Goal: Use online tool/utility

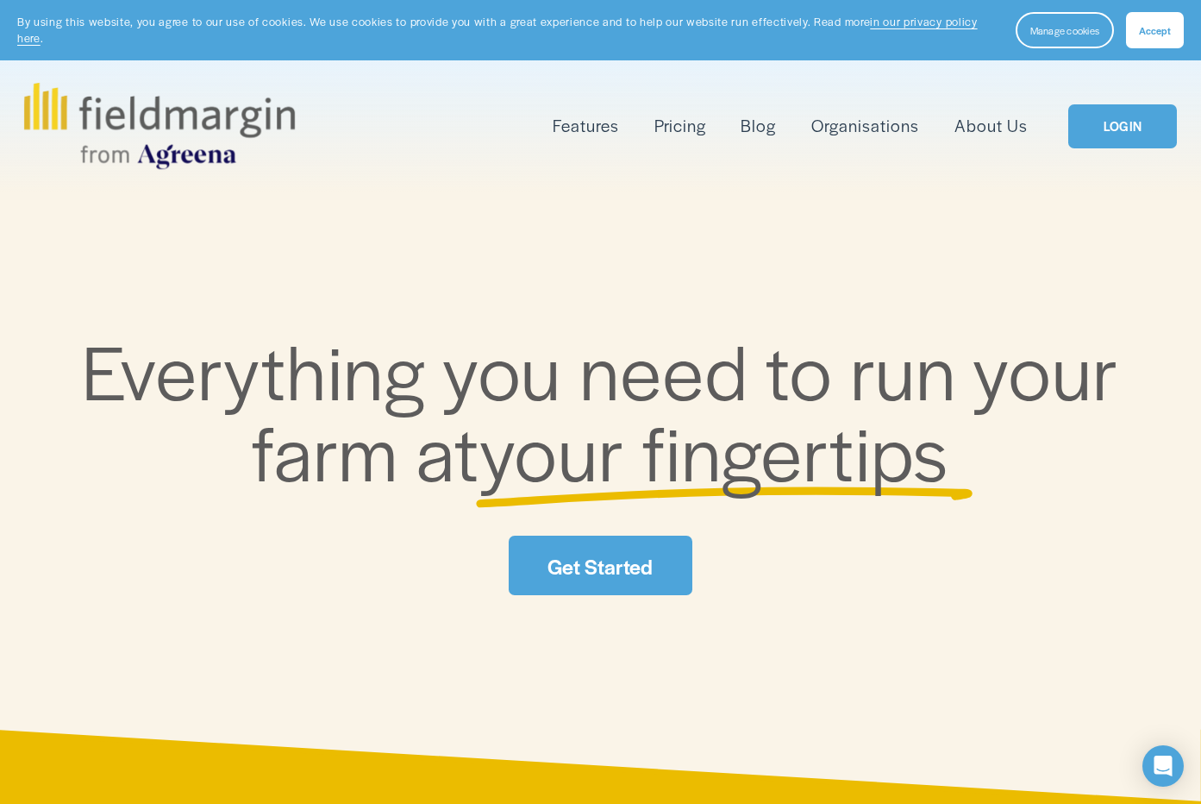
click at [1168, 36] on span "Accept" at bounding box center [1155, 30] width 32 height 14
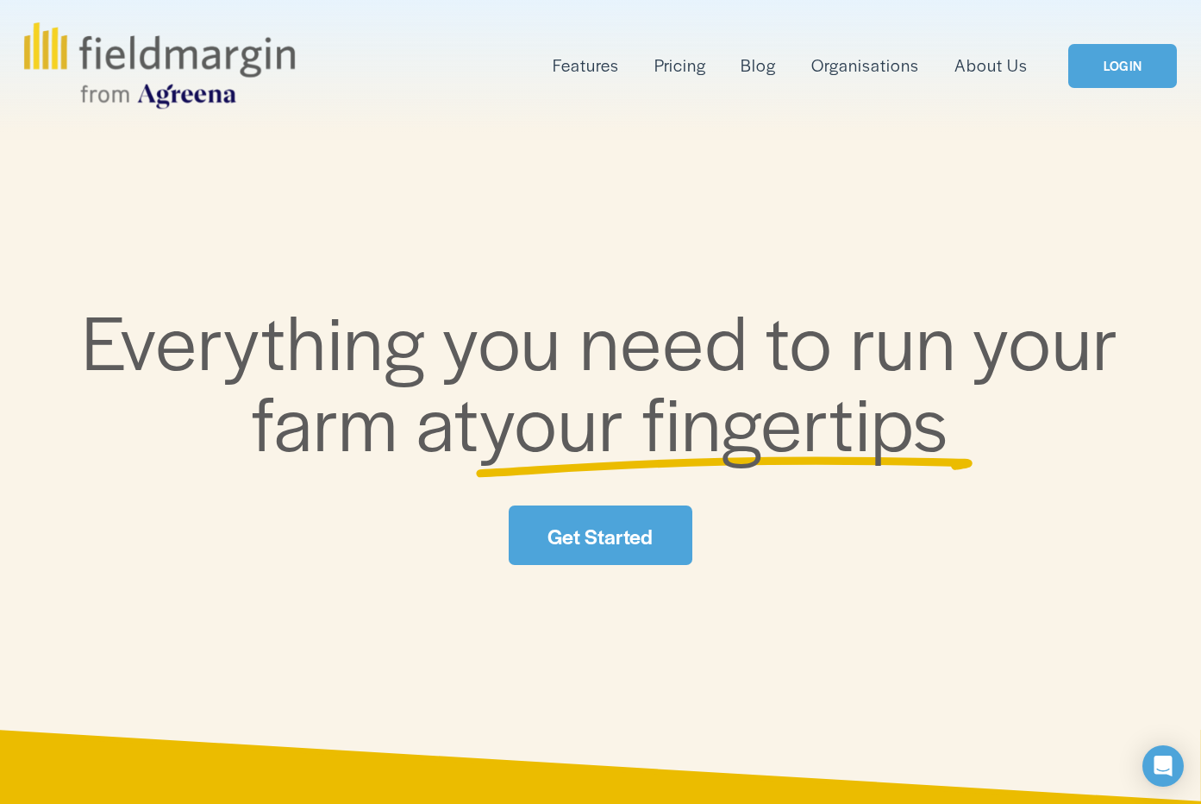
click at [1130, 75] on link "LOGIN" at bounding box center [1122, 66] width 109 height 44
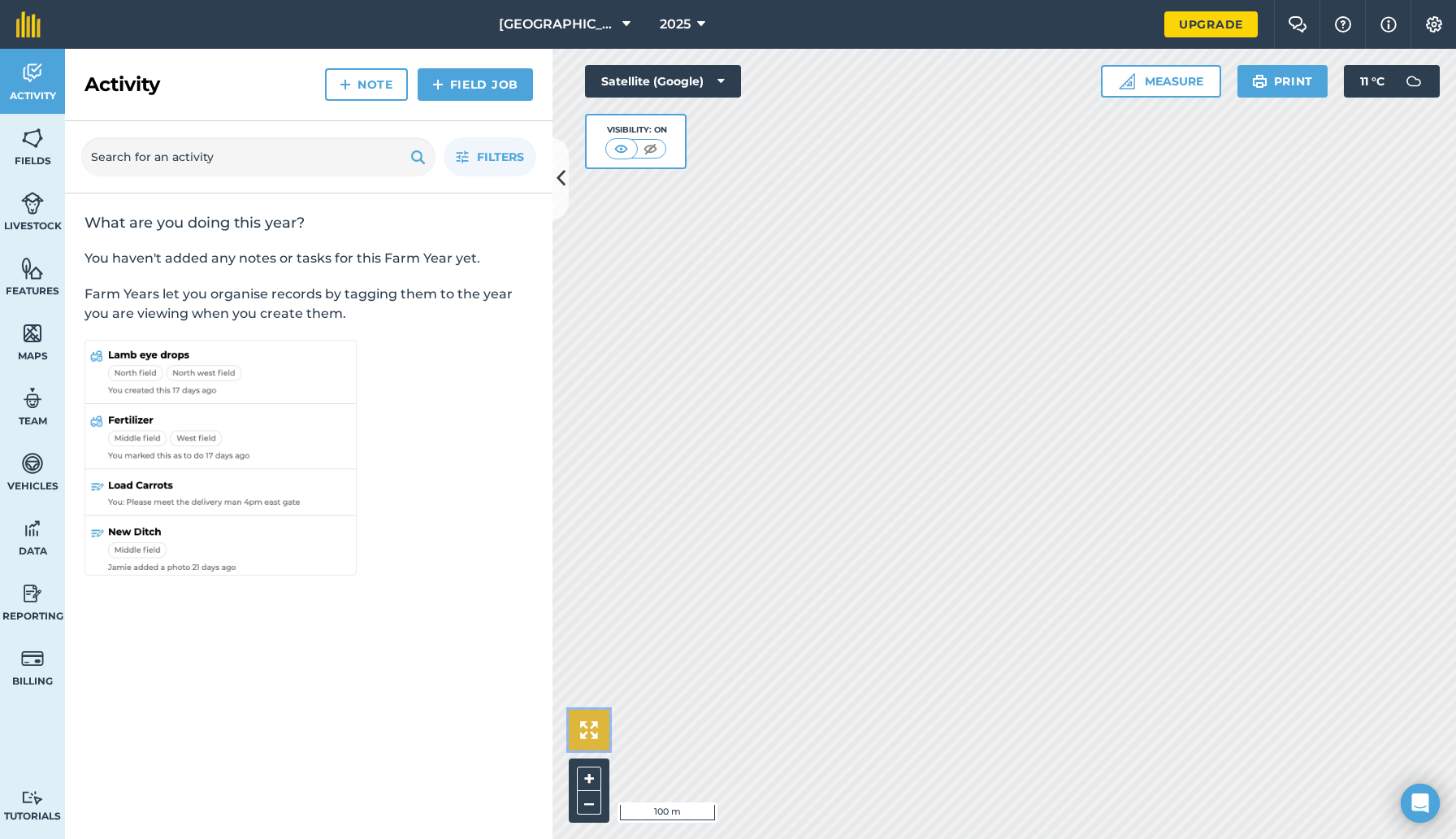
click at [587, 727] on img at bounding box center [589, 730] width 18 height 18
click at [1131, 91] on button "Measure" at bounding box center [1161, 81] width 121 height 32
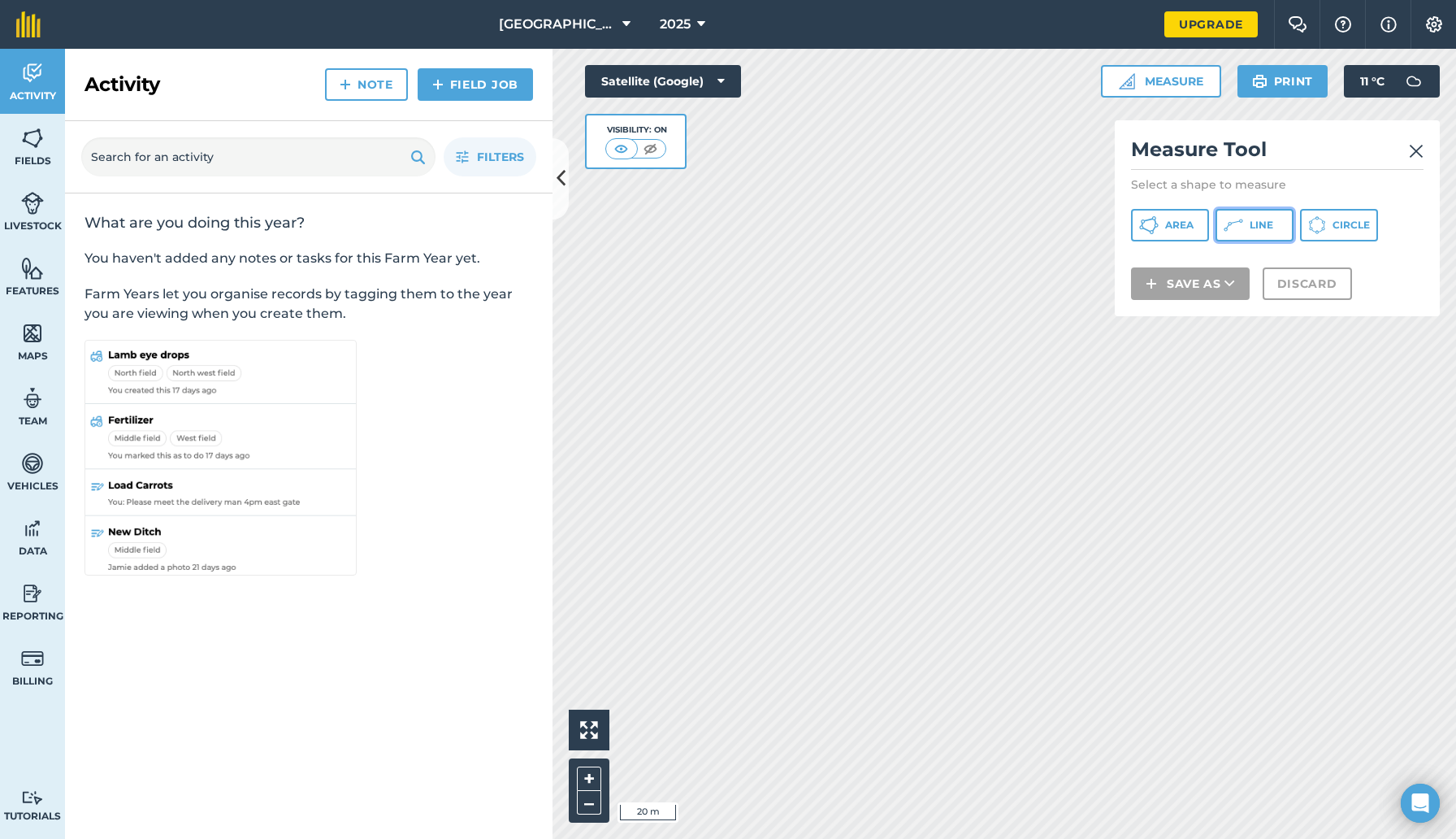
click at [1131, 224] on icon at bounding box center [1234, 225] width 20 height 20
click at [1131, 149] on img at bounding box center [1416, 151] width 15 height 20
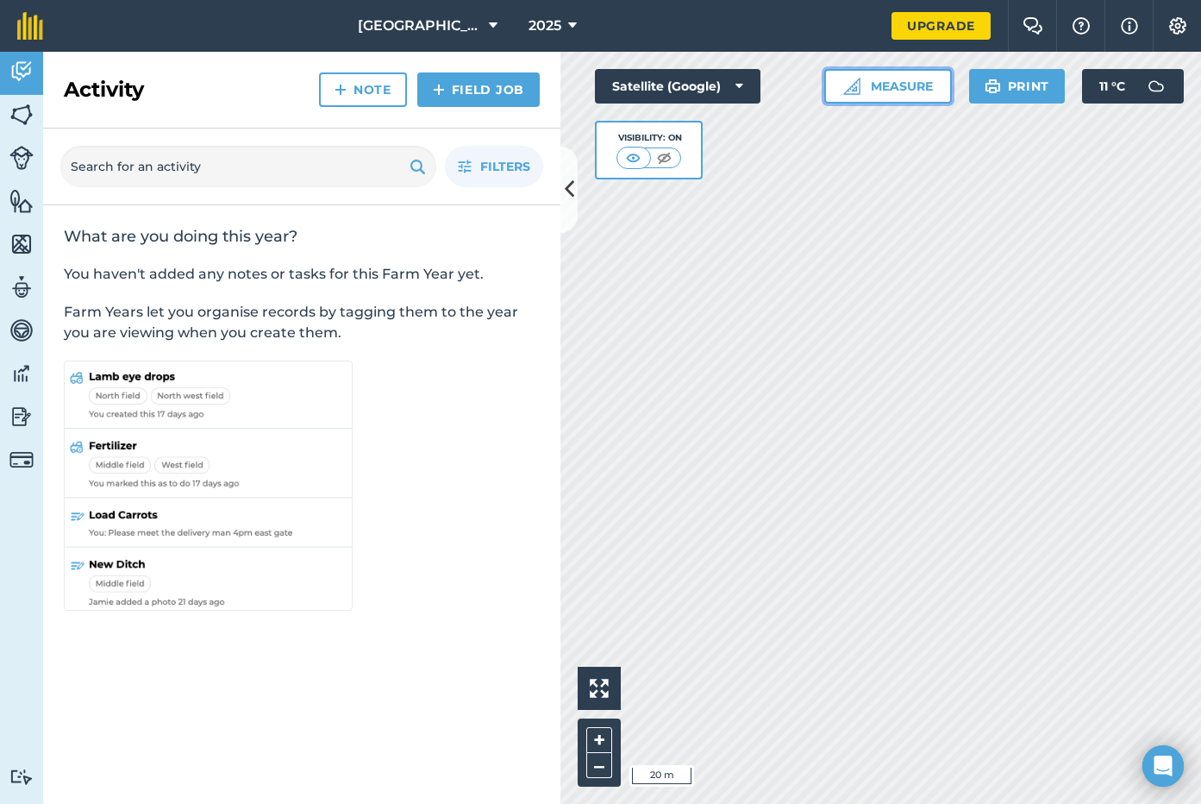
click at [893, 94] on button "Measure" at bounding box center [888, 86] width 128 height 34
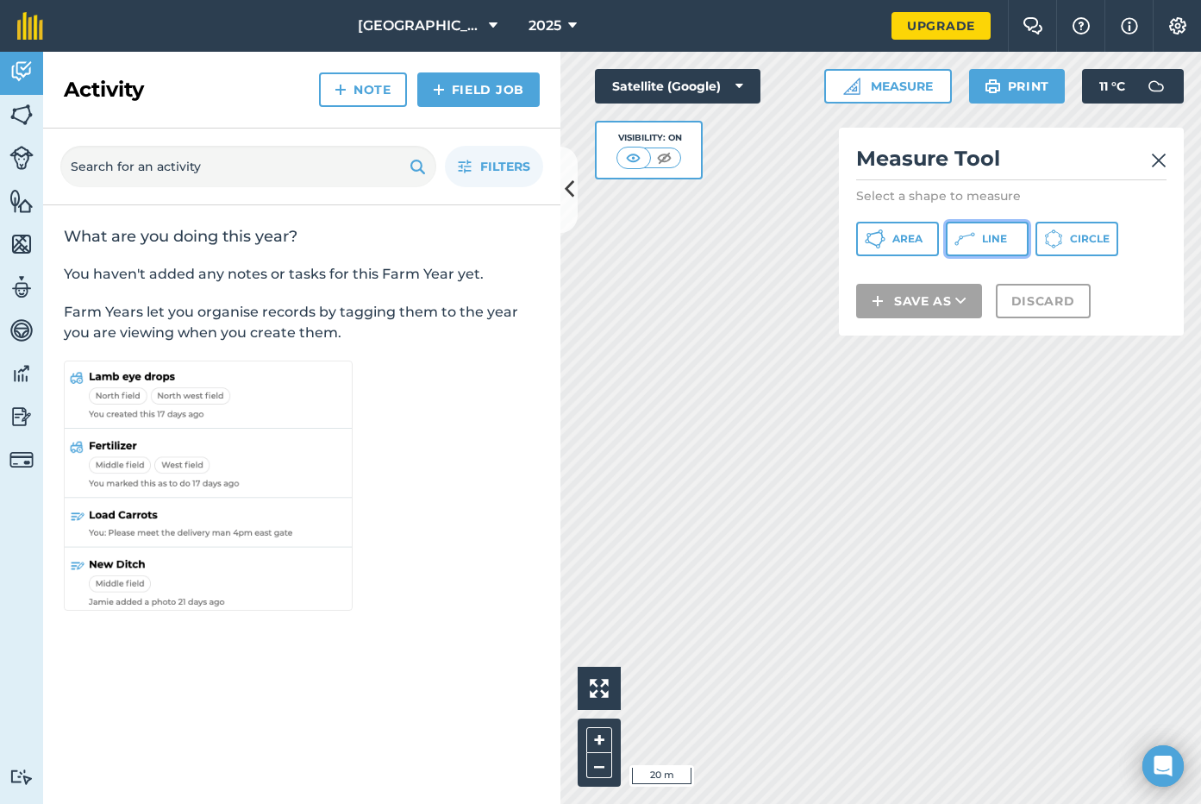
click at [973, 247] on icon at bounding box center [965, 239] width 21 height 21
click at [1162, 156] on img at bounding box center [1159, 160] width 16 height 21
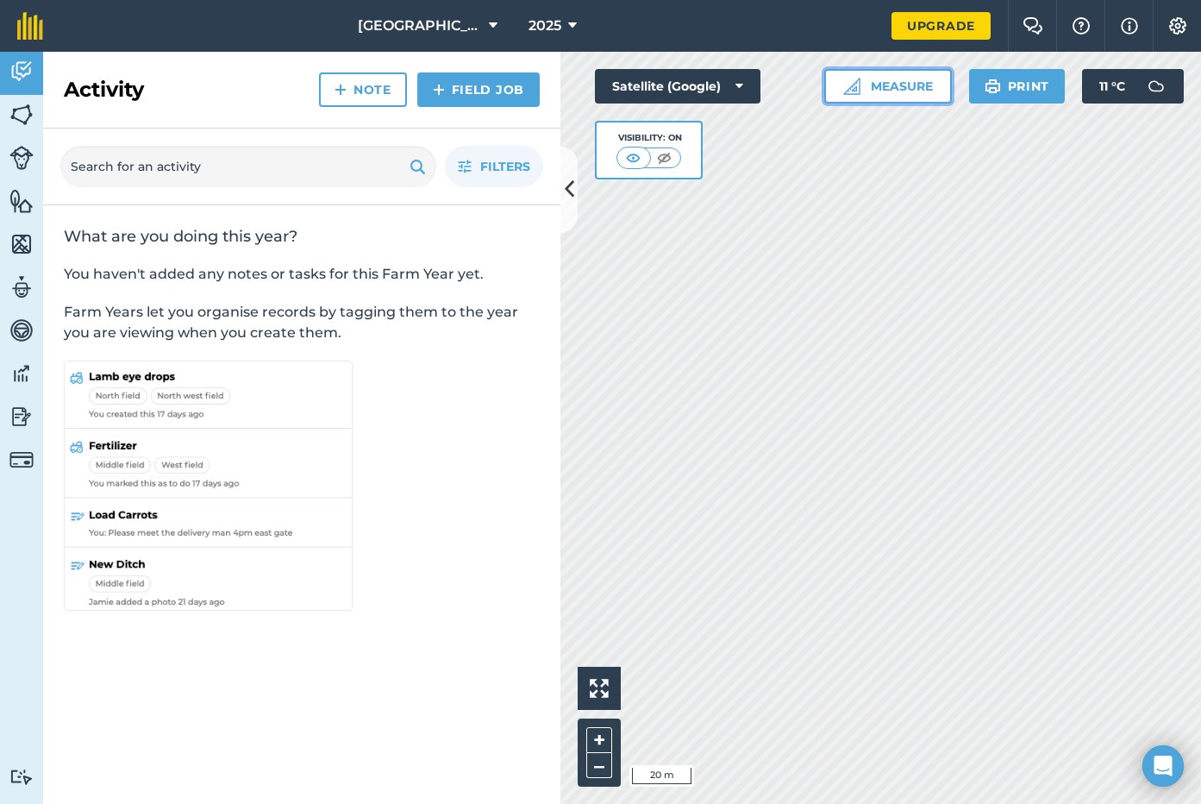
click at [903, 91] on button "Measure" at bounding box center [888, 86] width 128 height 34
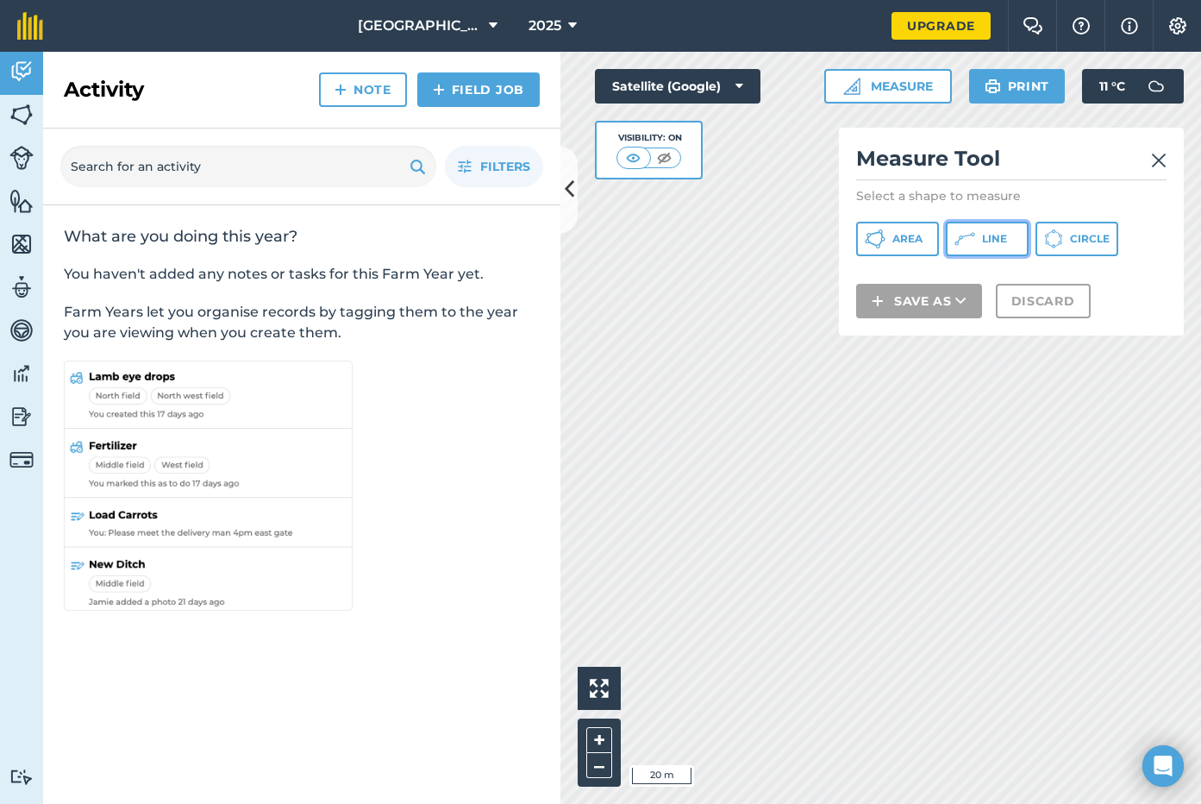
click at [976, 235] on button "Line" at bounding box center [987, 239] width 83 height 34
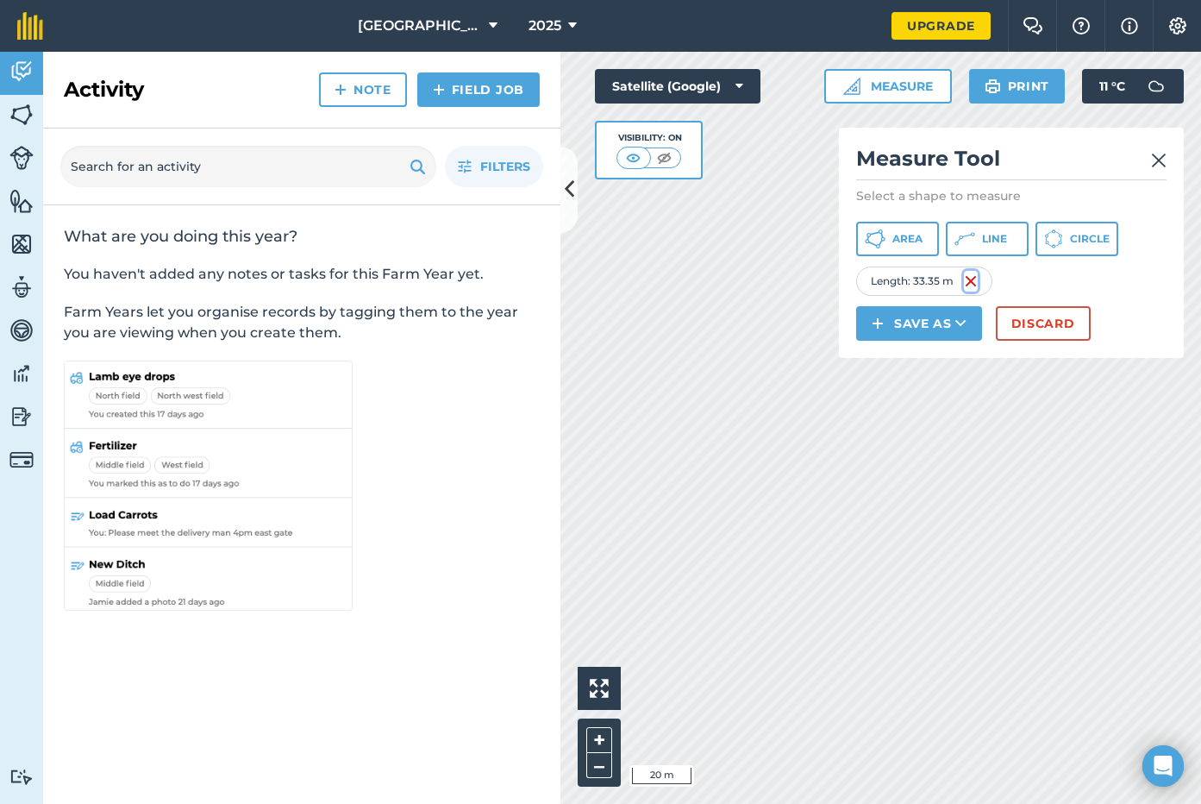
click at [968, 283] on img at bounding box center [971, 281] width 14 height 21
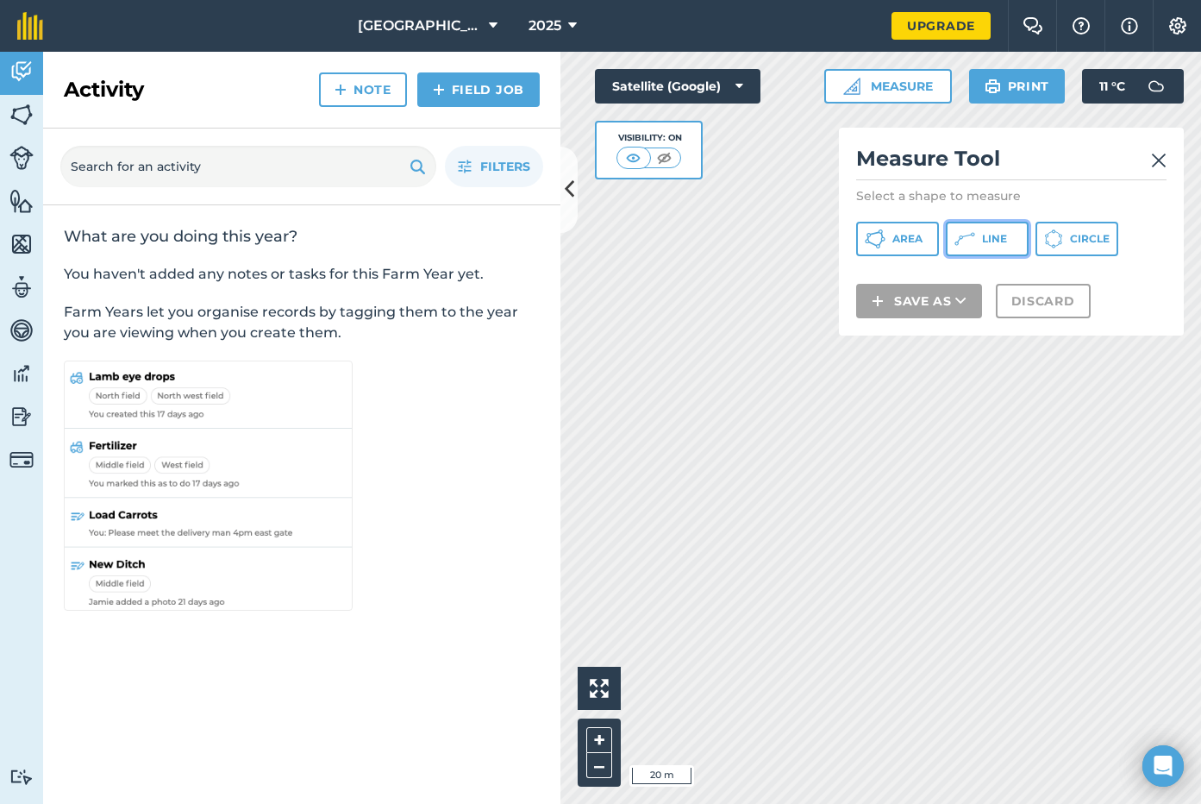
click at [974, 247] on icon at bounding box center [965, 239] width 21 height 21
